Goal: Navigation & Orientation: Find specific page/section

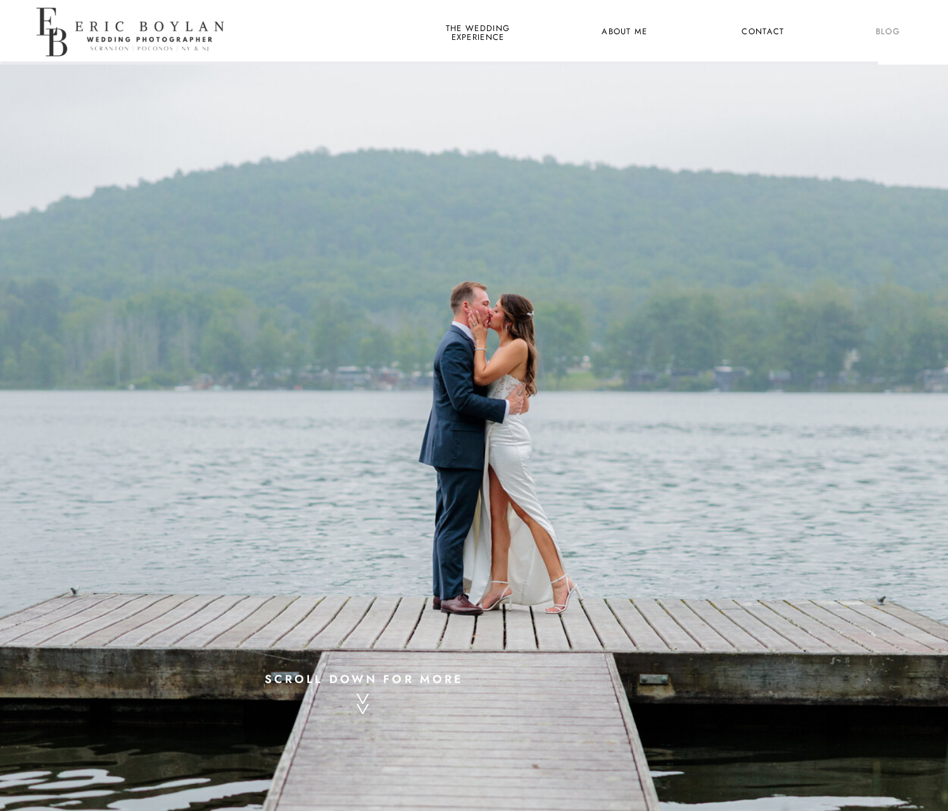
click at [880, 35] on nav "Blog" at bounding box center [888, 32] width 47 height 16
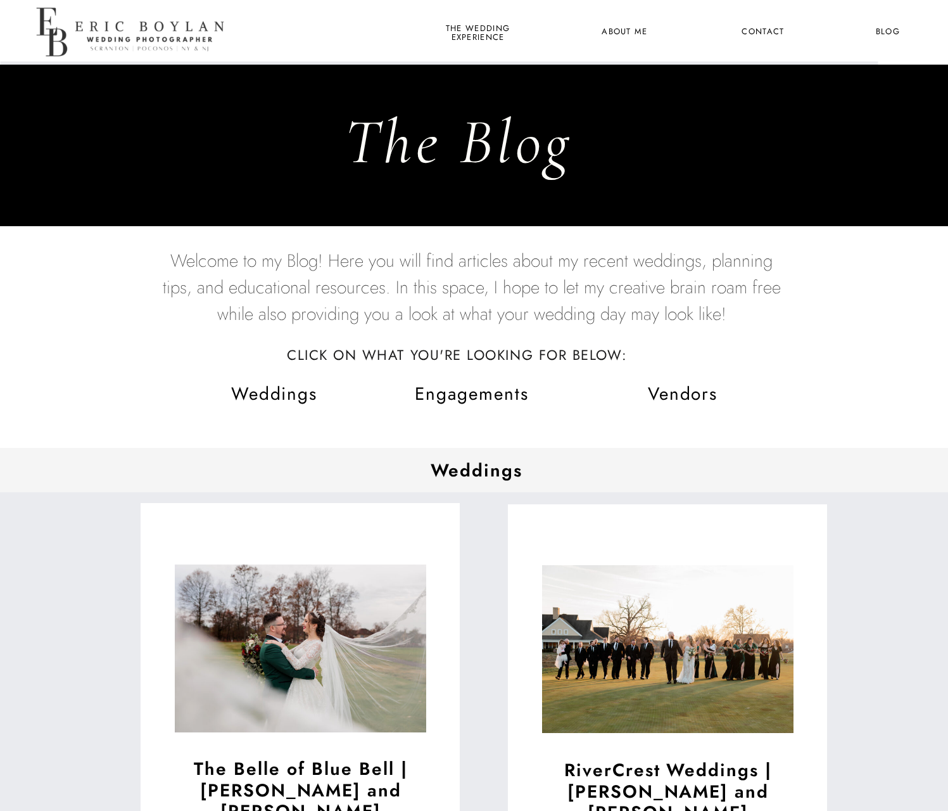
click at [673, 394] on span "Vendors" at bounding box center [683, 394] width 70 height 26
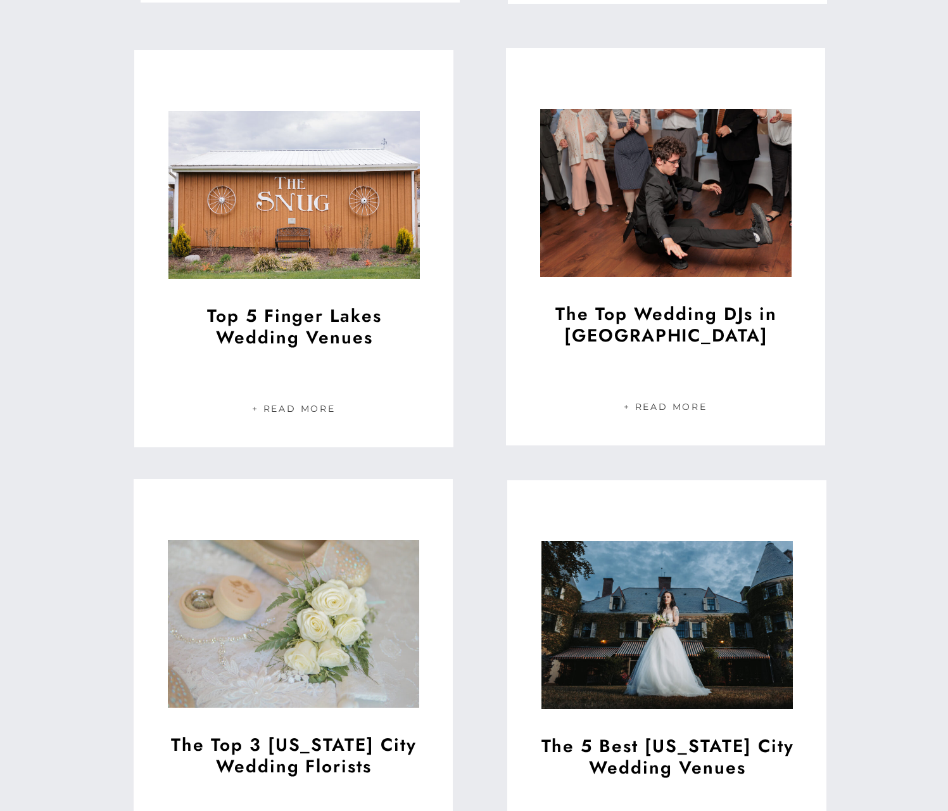
scroll to position [6368, 0]
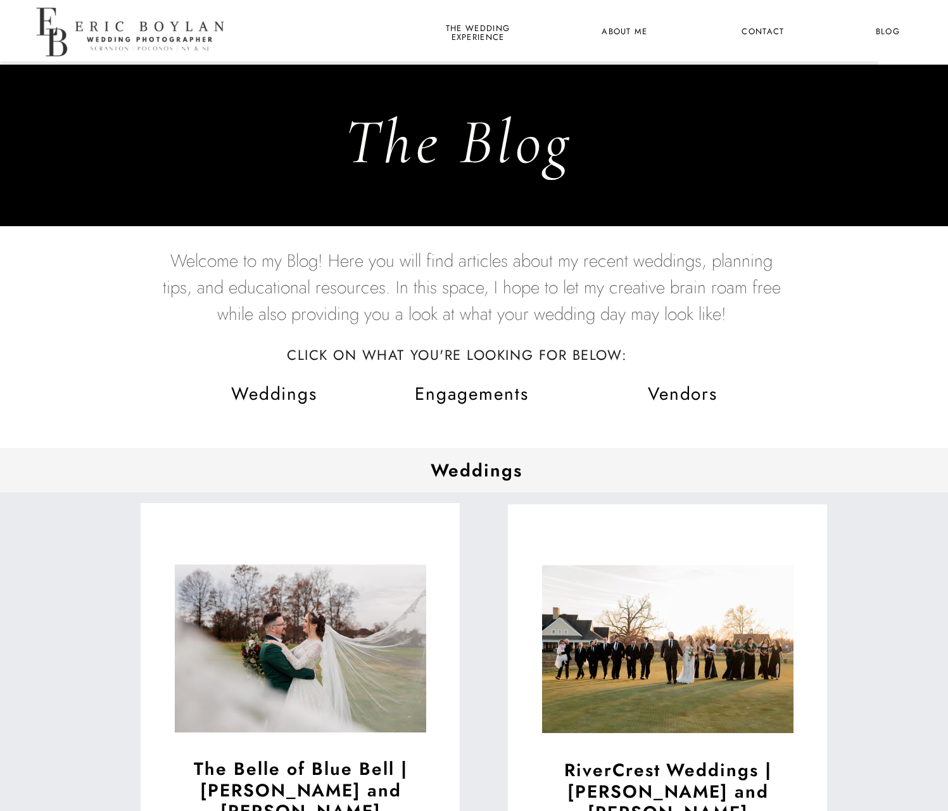
click at [272, 394] on span "Weddings" at bounding box center [274, 394] width 87 height 26
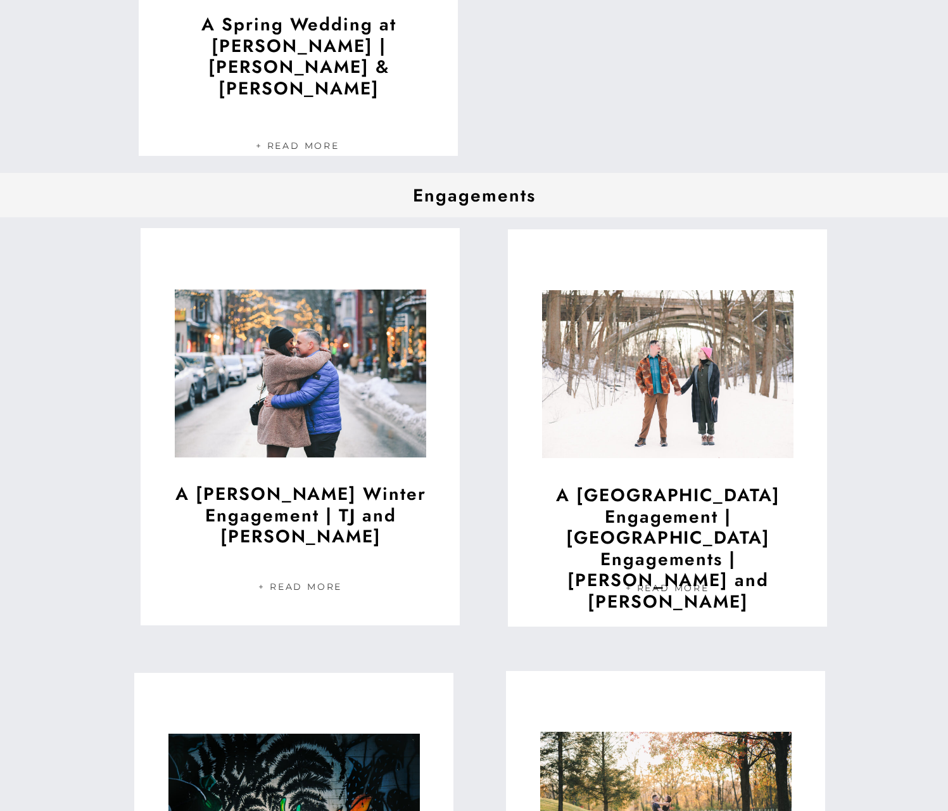
scroll to position [5762, 0]
